Goal: Task Accomplishment & Management: Manage account settings

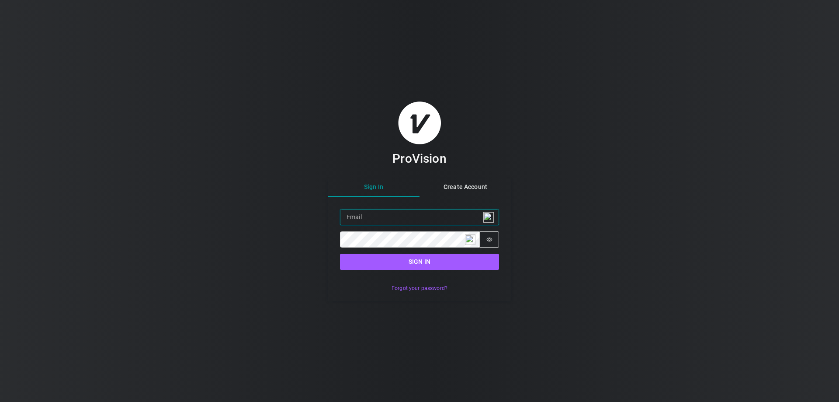
click at [363, 222] on input "Email" at bounding box center [419, 217] width 159 height 16
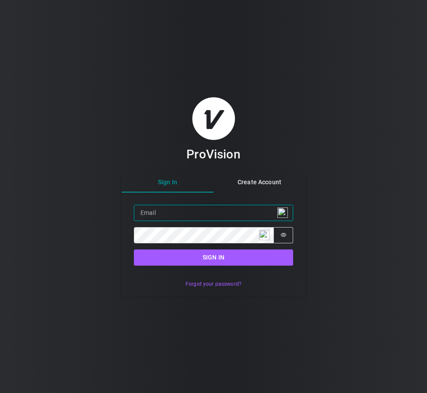
click at [157, 216] on input "Email" at bounding box center [213, 213] width 159 height 16
click at [163, 216] on input "Email" at bounding box center [213, 213] width 159 height 16
paste input "[EMAIL_ADDRESS][DOMAIN_NAME]"
type input "[EMAIL_ADDRESS][DOMAIN_NAME]"
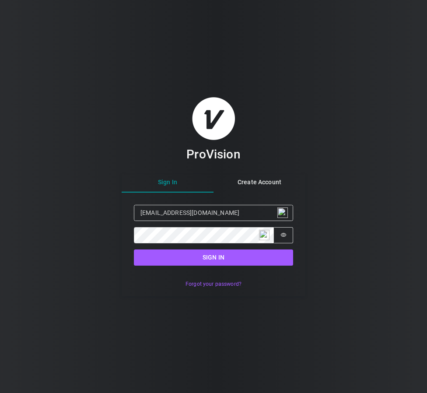
click at [83, 200] on div "ProVision Sign In Create Account Sign in Email [EMAIL_ADDRESS][DOMAIN_NAME] Pas…" at bounding box center [213, 196] width 427 height 393
click at [299, 289] on div "Forgot your password?" at bounding box center [214, 287] width 184 height 19
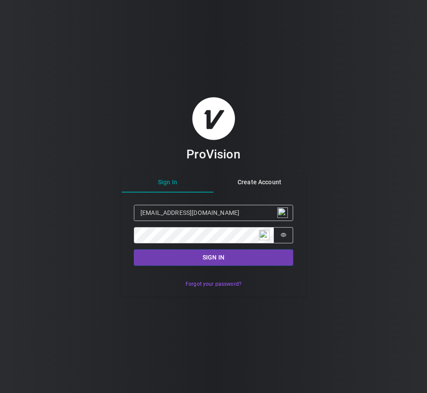
click at [247, 254] on button "Sign in" at bounding box center [213, 257] width 159 height 16
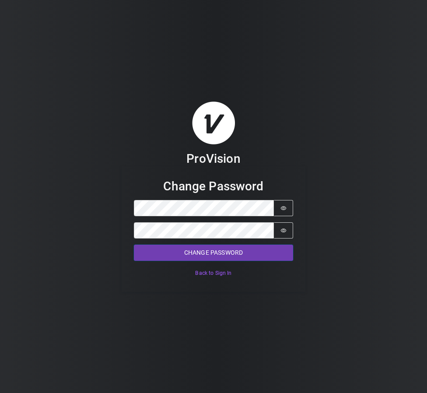
click at [200, 247] on button "Change Password" at bounding box center [213, 252] width 159 height 16
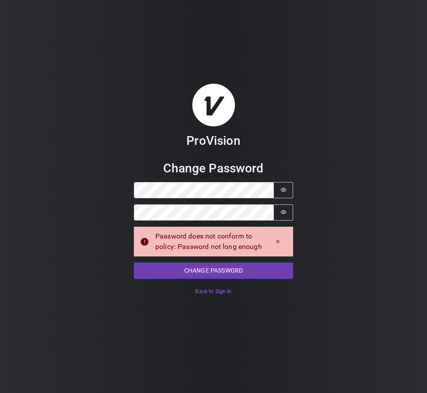
click at [196, 272] on button "Change Password" at bounding box center [213, 270] width 159 height 16
